Goal: Check status: Check status

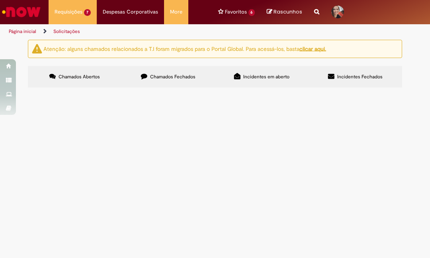
click at [25, 31] on link "Página inicial" at bounding box center [22, 31] width 27 height 6
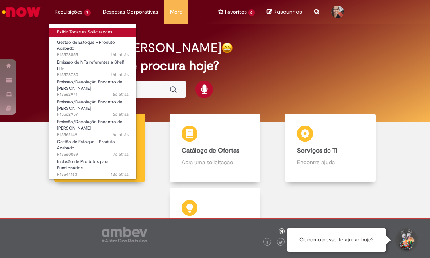
click at [91, 33] on link "Exibir Todas as Solicitações" at bounding box center [93, 32] width 88 height 9
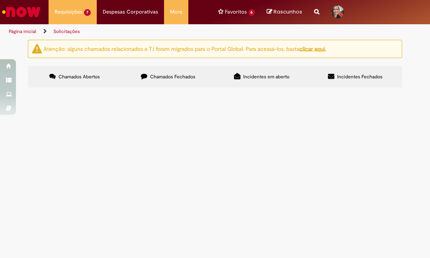
click at [0, 0] on span "Solicito ajuste do 252 conforme planilha" at bounding box center [0, 0] width 0 height 0
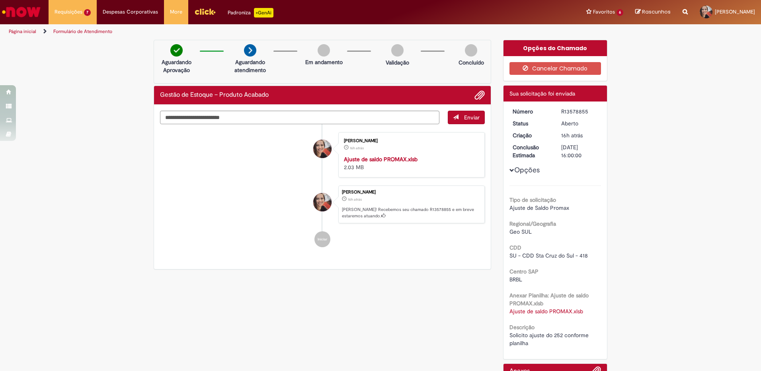
scroll to position [58, 0]
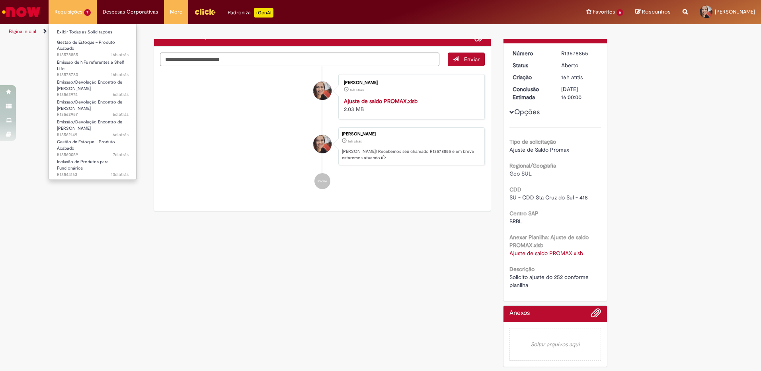
click at [82, 25] on ul "Exibir Todas as Solicitações Gestão de Estoque – Produto Acabado 16h atrás 16 h…" at bounding box center [93, 102] width 88 height 156
click at [84, 27] on li "Exibir Todas as Solicitações" at bounding box center [93, 31] width 88 height 10
click at [86, 31] on link "Exibir Todas as Solicitações" at bounding box center [93, 32] width 88 height 9
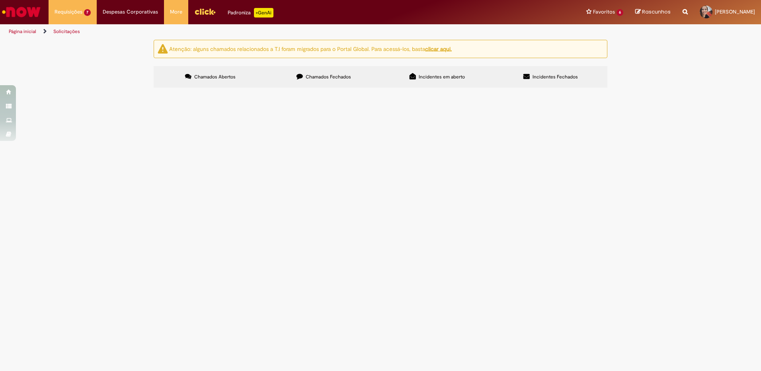
click at [0, 0] on span "Solicito o cancelamento das notas conforme anexo da base de cancelamento refere…" at bounding box center [0, 0] width 0 height 0
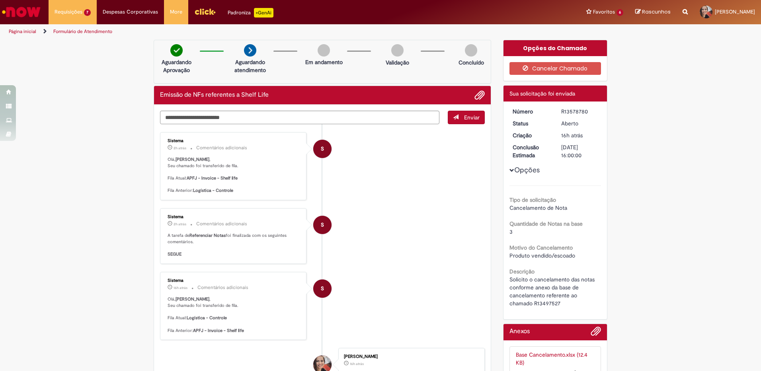
click at [34, 34] on link "Página inicial" at bounding box center [22, 31] width 27 height 6
